Goal: Task Accomplishment & Management: Use online tool/utility

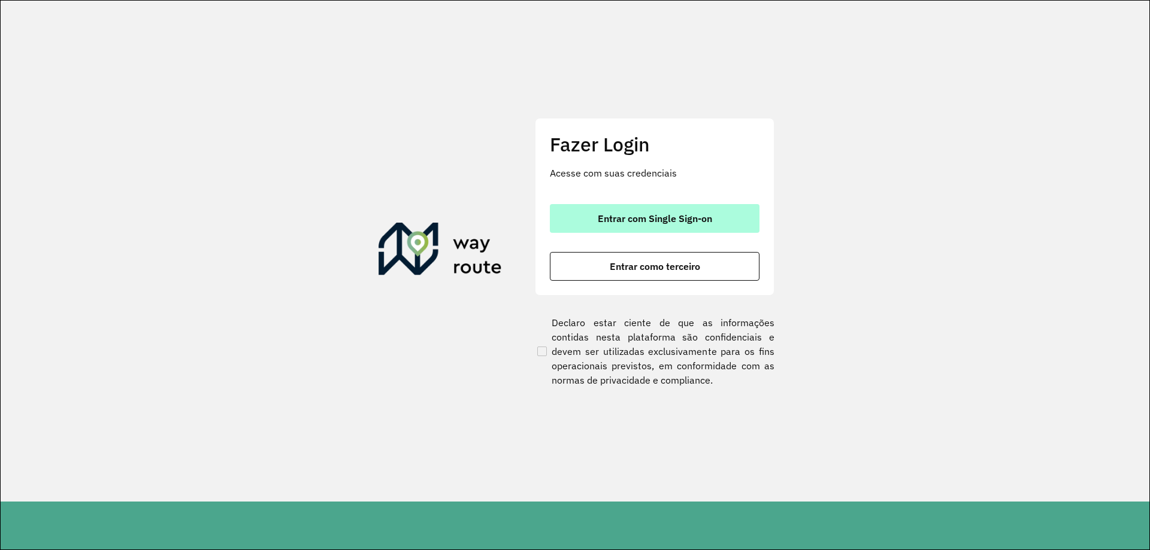
click at [622, 215] on span "Entrar com Single Sign-on" at bounding box center [655, 219] width 114 height 10
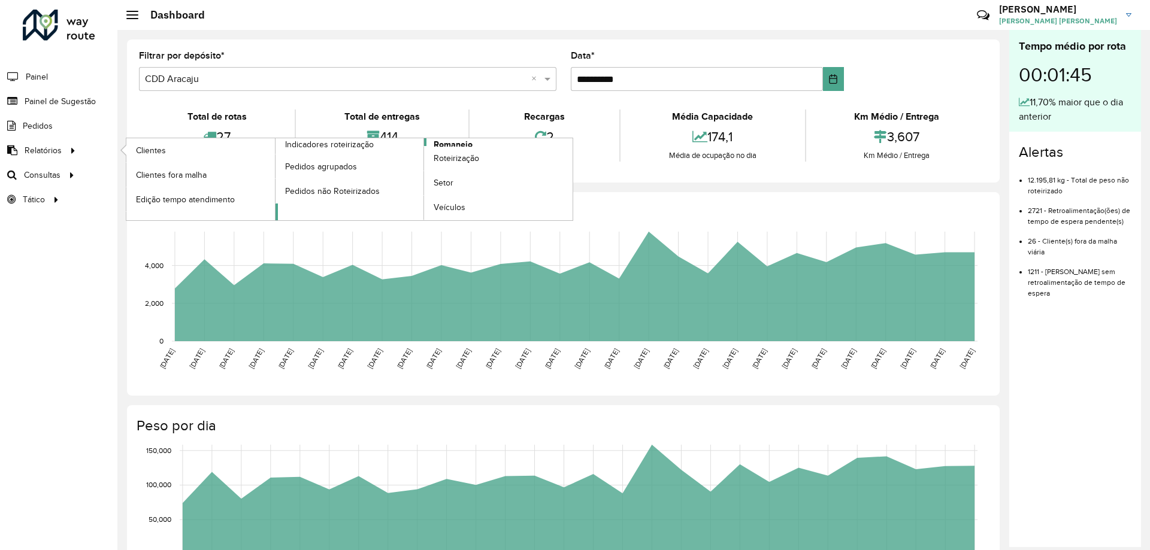
click at [471, 143] on span "Romaneio" at bounding box center [453, 144] width 39 height 13
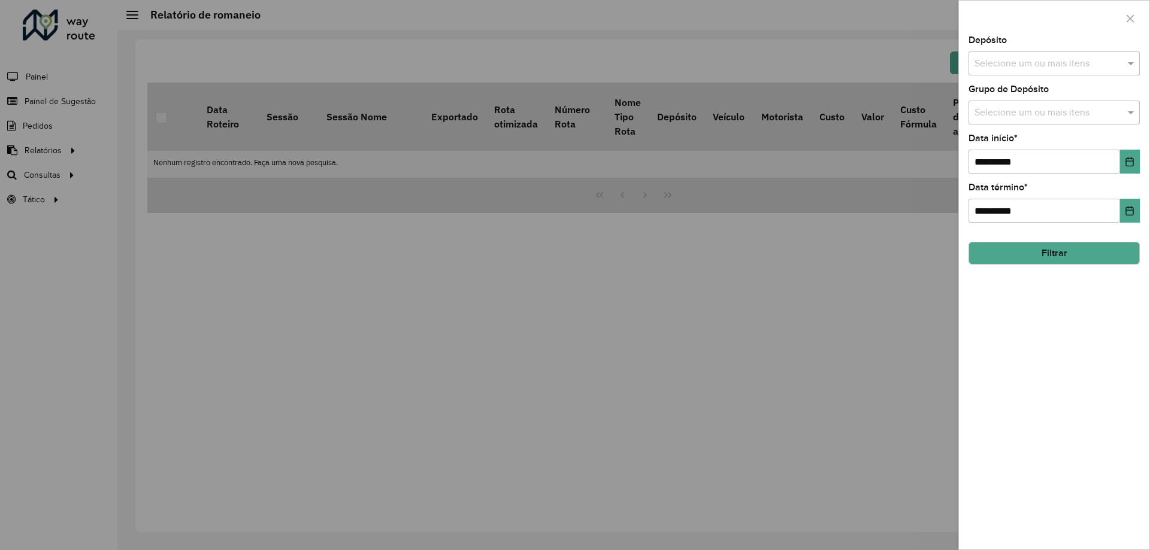
click at [1051, 255] on button "Filtrar" at bounding box center [1054, 253] width 171 height 23
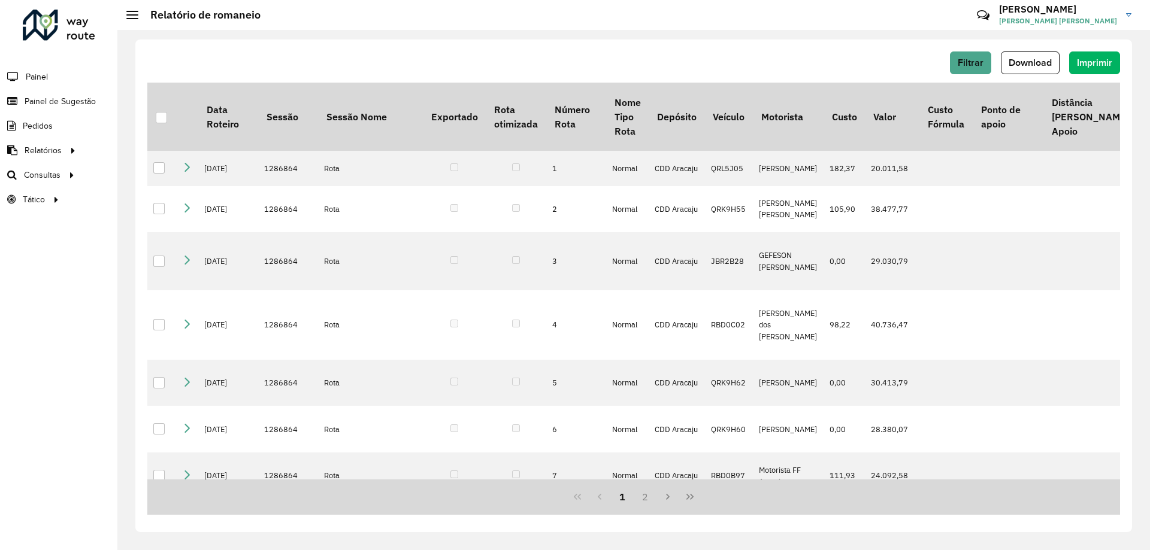
click at [1023, 77] on div "Filtrar Download Imprimir" at bounding box center [633, 67] width 973 height 31
click at [1028, 60] on span "Download" at bounding box center [1030, 63] width 43 height 10
